Goal: Information Seeking & Learning: Compare options

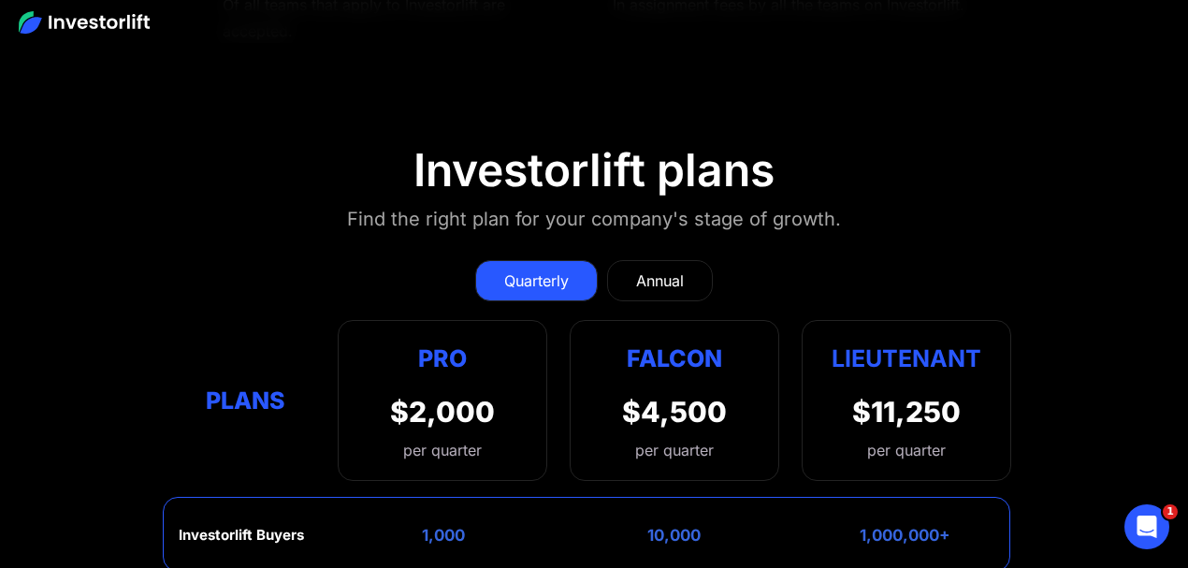
scroll to position [7982, 0]
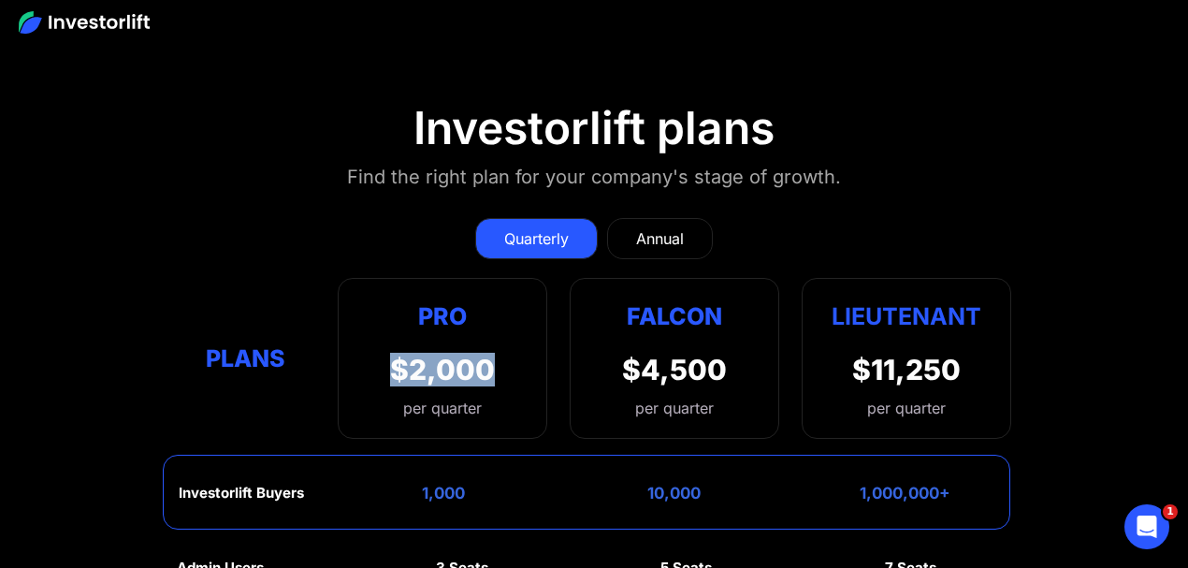
drag, startPoint x: 399, startPoint y: 236, endPoint x: 516, endPoint y: 231, distance: 117.0
click at [516, 278] on div "Pro $2,000 per quarter Pro Falcon Ltnt. Users 3 10 Unltd Buyer Limit 100k 500k …" at bounding box center [443, 358] width 210 height 161
drag, startPoint x: 385, startPoint y: 228, endPoint x: 485, endPoint y: 233, distance: 99.3
click at [485, 278] on div "Pro $2,000 per quarter Pro Falcon Ltnt. Users 3 10 Unltd Buyer Limit 100k 500k …" at bounding box center [443, 358] width 210 height 161
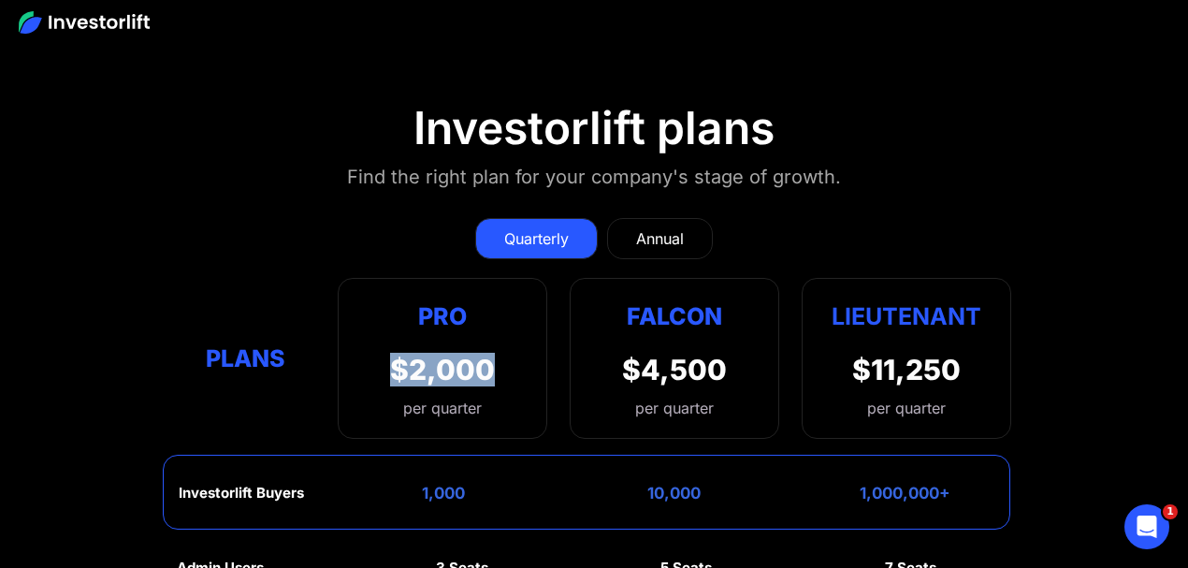
click at [485, 353] on div "$2,000" at bounding box center [442, 370] width 105 height 34
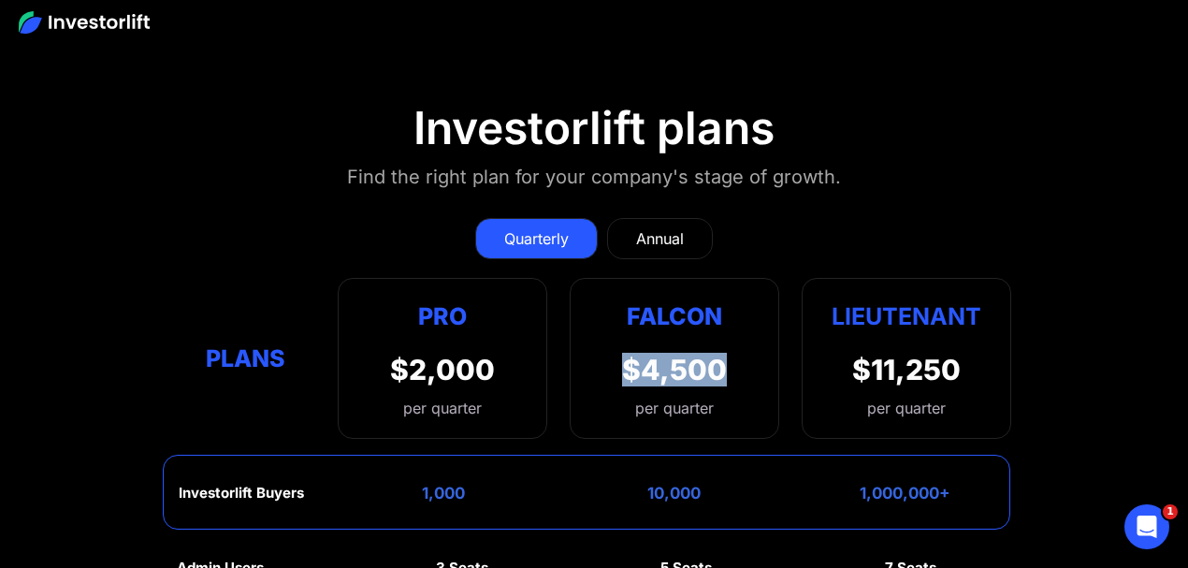
drag, startPoint x: 618, startPoint y: 227, endPoint x: 722, endPoint y: 228, distance: 103.9
click at [722, 278] on div "Falcon $4,500 per quarter" at bounding box center [675, 358] width 210 height 161
click at [722, 353] on div "$4,500" at bounding box center [674, 370] width 105 height 34
drag, startPoint x: 722, startPoint y: 228, endPoint x: 661, endPoint y: 228, distance: 61.8
click at [661, 353] on div "$4,500" at bounding box center [674, 370] width 105 height 34
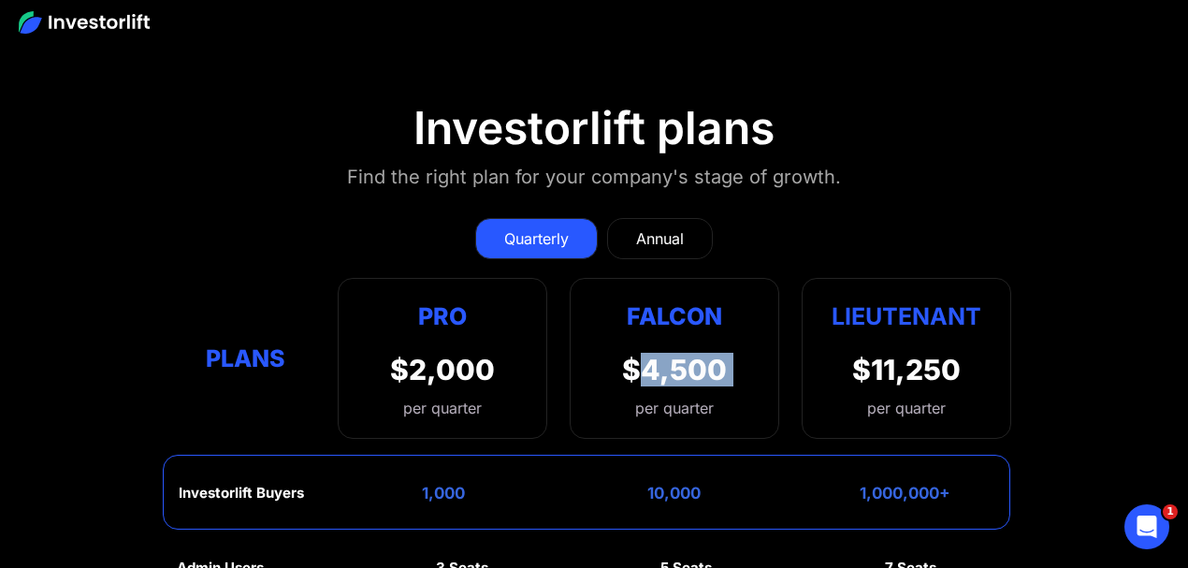
click at [661, 353] on div "$4,500" at bounding box center [674, 370] width 105 height 34
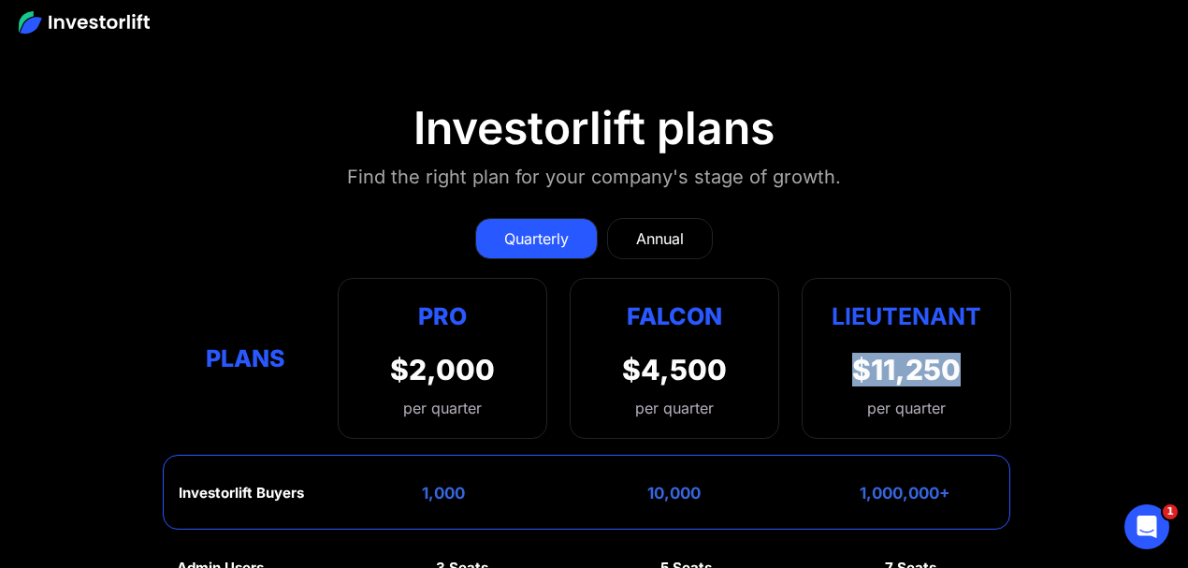
drag, startPoint x: 859, startPoint y: 229, endPoint x: 965, endPoint y: 229, distance: 105.7
click at [965, 278] on div "Lieutenant $11,250 per quarter" at bounding box center [907, 358] width 210 height 161
drag, startPoint x: 960, startPoint y: 229, endPoint x: 912, endPoint y: 225, distance: 47.9
click at [912, 353] on div "$11,250" at bounding box center [906, 370] width 109 height 34
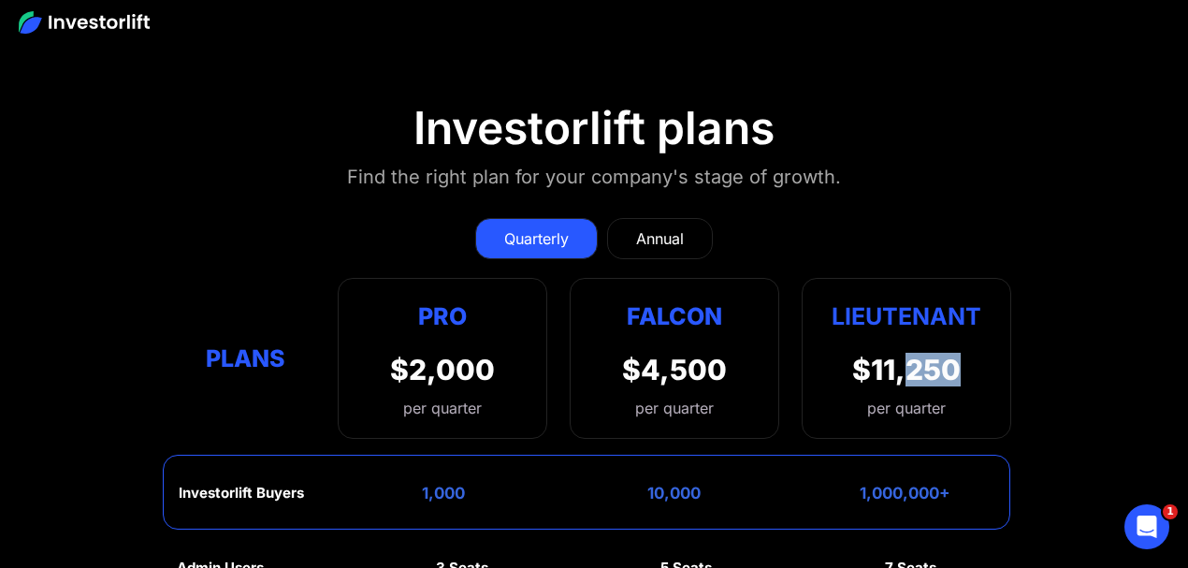
click at [911, 353] on div "$11,250" at bounding box center [906, 370] width 109 height 34
click at [674, 227] on div "Annual" at bounding box center [660, 238] width 48 height 22
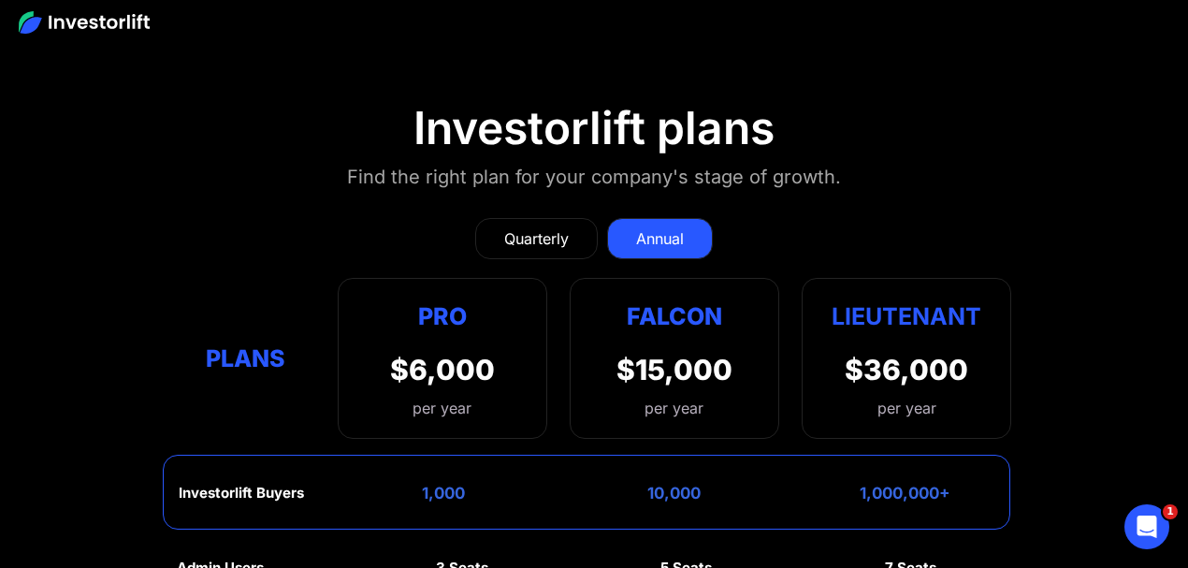
click at [594, 278] on div "Falcon $15,000 per year" at bounding box center [675, 358] width 210 height 161
